Goal: Book appointment/travel/reservation

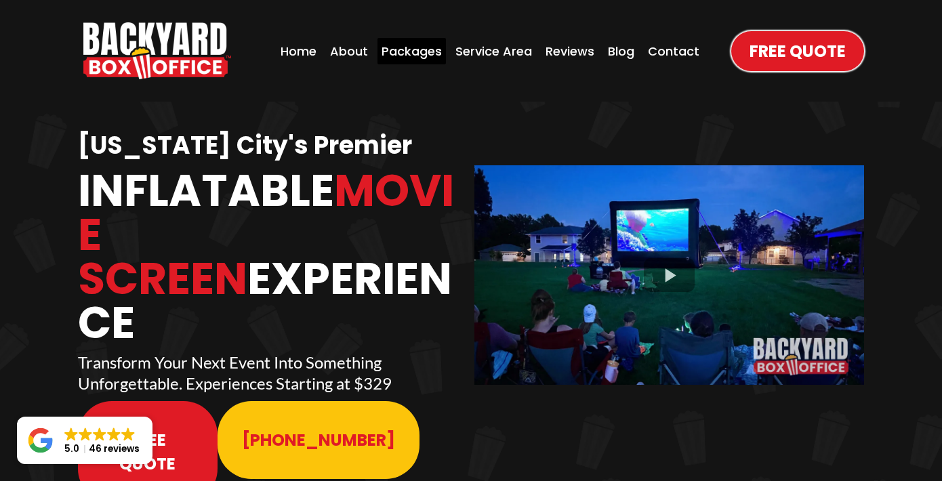
click at [413, 47] on div "Packages" at bounding box center [411, 51] width 68 height 26
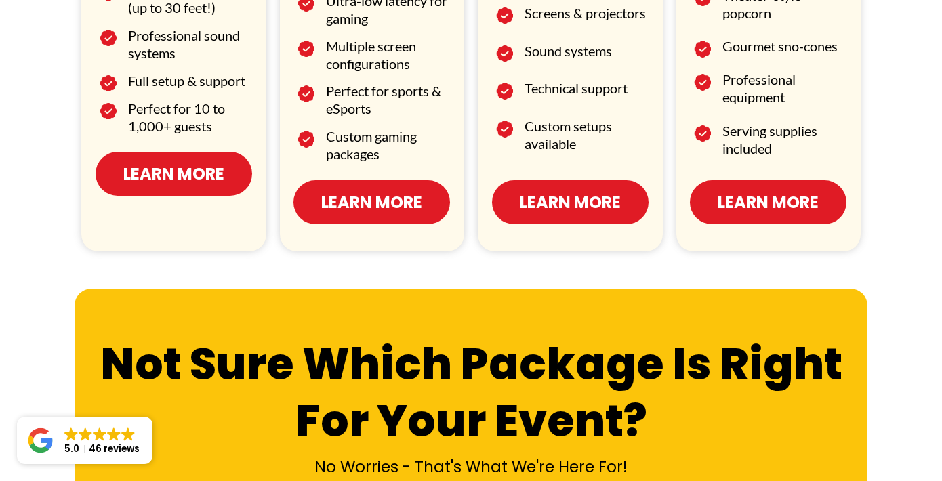
scroll to position [1084, 0]
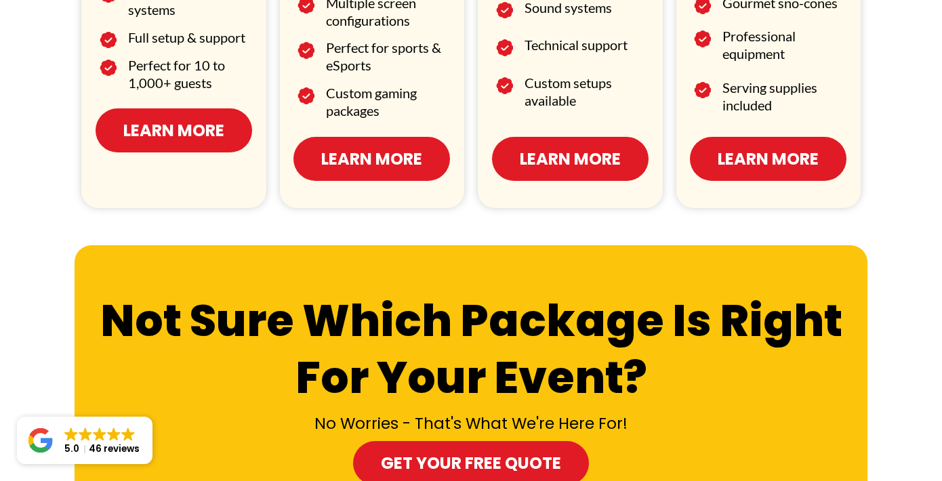
click at [186, 136] on span "Learn More" at bounding box center [173, 131] width 101 height 24
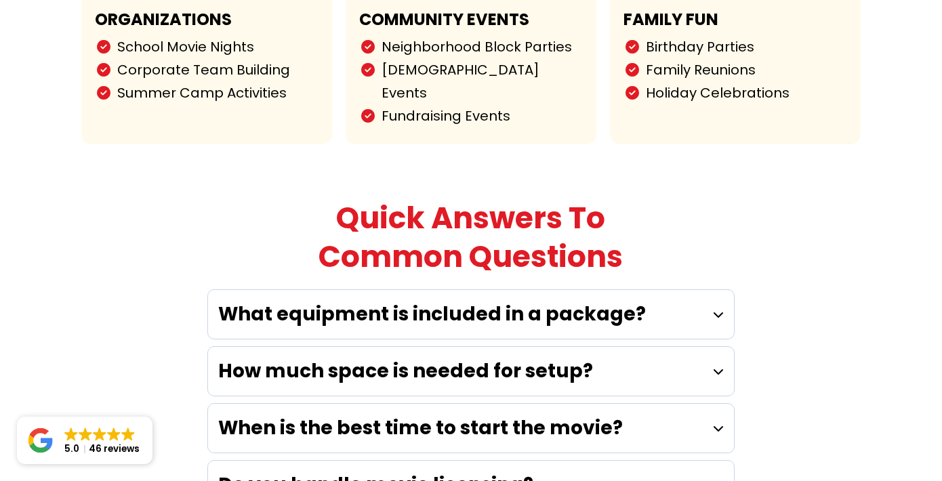
scroll to position [3592, 0]
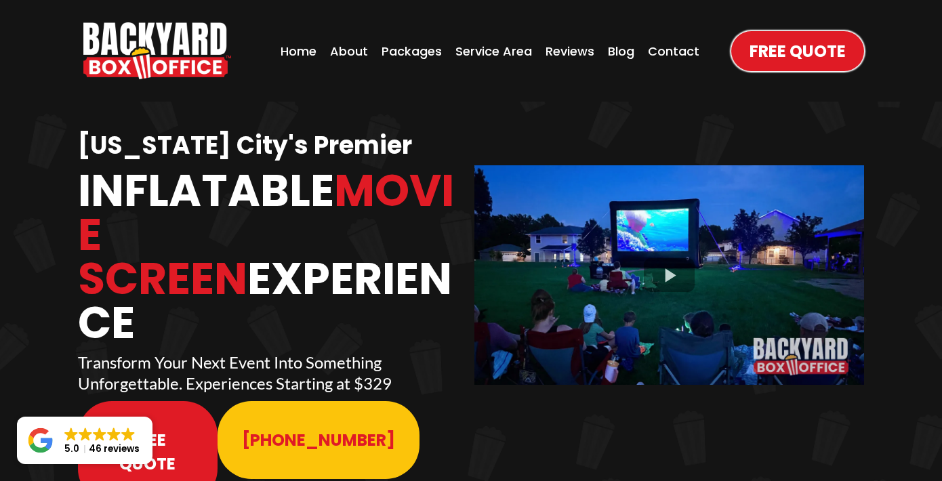
drag, startPoint x: 0, startPoint y: 0, endPoint x: 421, endPoint y: 135, distance: 441.9
click at [421, 135] on div "[US_STATE] City's Premier Inflatable Movie Screen Experience Transform Your Nex…" at bounding box center [471, 270] width 793 height 282
